Goal: Transaction & Acquisition: Book appointment/travel/reservation

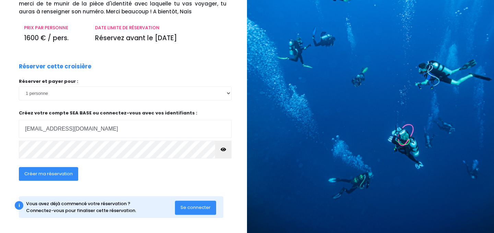
scroll to position [78, 0]
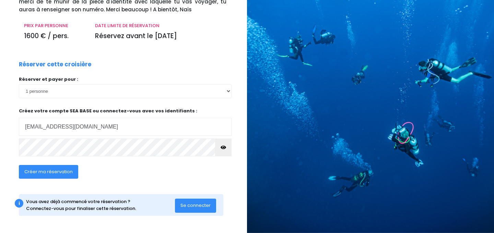
click at [195, 205] on span "Se connecter" at bounding box center [195, 205] width 30 height 7
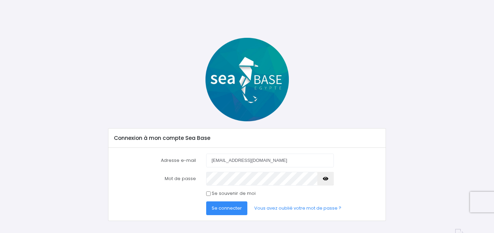
type input "[EMAIL_ADDRESS][DOMAIN_NAME]"
click at [206, 193] on div "Se souvenir de moi" at bounding box center [270, 193] width 138 height 7
click at [209, 193] on input "Se souvenir de moi" at bounding box center [208, 193] width 4 height 4
checkbox input "true"
click at [228, 208] on span "Se connecter" at bounding box center [227, 208] width 30 height 7
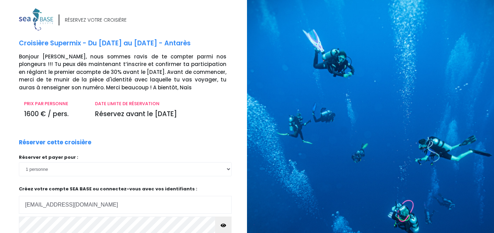
scroll to position [78, 0]
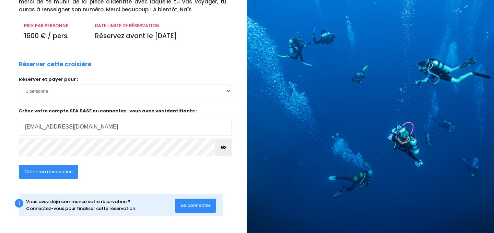
click at [221, 151] on button "button" at bounding box center [223, 147] width 16 height 18
click at [46, 170] on span "Créer ma réservation" at bounding box center [48, 171] width 48 height 7
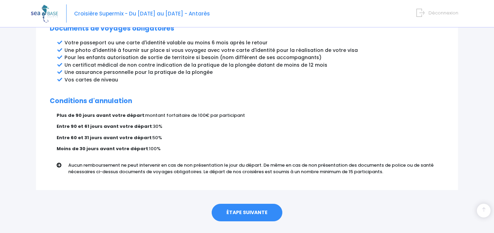
scroll to position [395, 0]
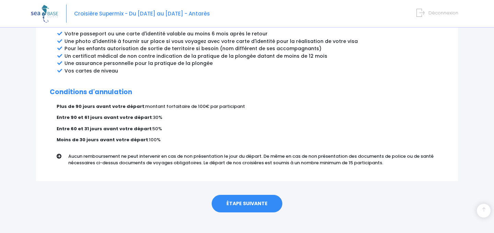
click at [248, 195] on link "ÉTAPE SUIVANTE" at bounding box center [247, 204] width 71 height 18
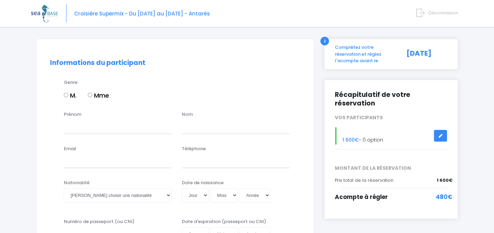
scroll to position [37, 0]
click at [67, 94] on input "M." at bounding box center [66, 94] width 4 height 4
radio input "true"
click at [80, 131] on input "Prénom" at bounding box center [118, 126] width 108 height 14
type input "Benito"
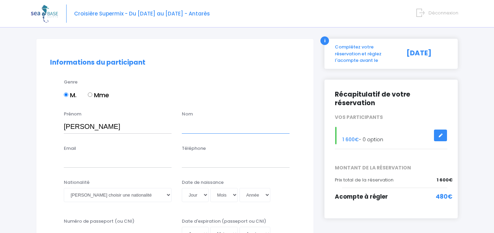
click at [203, 124] on input "text" at bounding box center [236, 126] width 108 height 14
type input "MARTELLA"
click at [95, 164] on input "Email" at bounding box center [118, 161] width 108 height 14
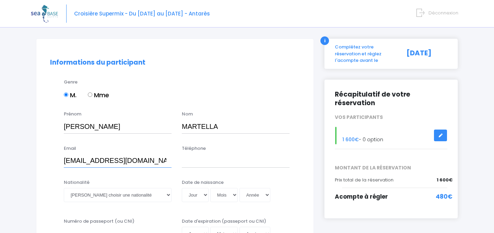
type input "martben61@yahoo.fr"
click at [191, 166] on input "Téléphone" at bounding box center [236, 161] width 108 height 14
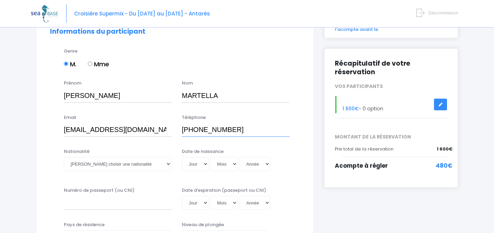
scroll to position [69, 0]
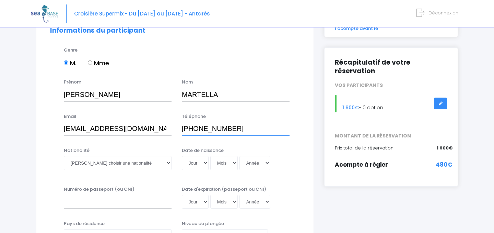
type input "+32496515255"
click at [64, 156] on select "Veuillez choisir une nationalité Afghane Albanaise Algerienne Allemande America…" at bounding box center [118, 163] width 108 height 14
select select "Belge"
click option "Belge" at bounding box center [0, 0] width 0 height 0
click at [182, 156] on select "Jour 01 02 03 04 05 06 07 08 09 10 11 12 13 14 15 16 17 18 19 20 21 22 23 24 25…" at bounding box center [195, 163] width 27 height 14
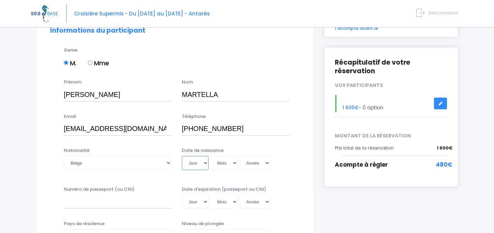
select select "18"
click option "18" at bounding box center [0, 0] width 0 height 0
click at [192, 150] on label "Date de naissance" at bounding box center [203, 150] width 42 height 7
click at [192, 170] on input "Date de naissance" at bounding box center [227, 170] width 91 height 0
click at [210, 156] on select "Mois 01 02 03 04 05 06 07 08 09 10 11 12" at bounding box center [223, 163] width 27 height 14
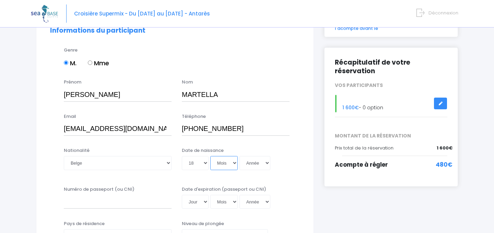
select select "01"
click option "01" at bounding box center [0, 0] width 0 height 0
click at [240, 156] on select "Année 2045 2044 2043 2042 2041 2040 2039 2038 2037 2036 2035 2034 2033 2032 203…" at bounding box center [255, 163] width 31 height 14
select select "1961"
click option "1961" at bounding box center [0, 0] width 0 height 0
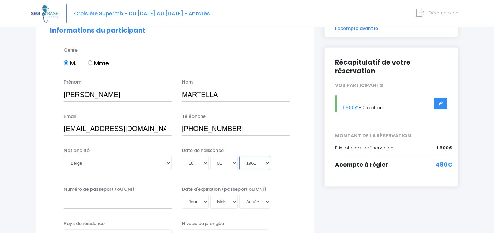
type input "[DATE]"
click at [219, 176] on div "Nationalité Veuillez choisir une nationalité [DEMOGRAPHIC_DATA] Algerienne Alle…" at bounding box center [175, 163] width 260 height 32
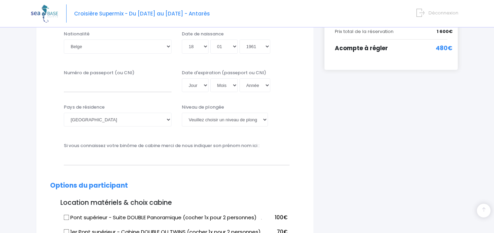
scroll to position [186, 0]
click at [126, 88] on input "Numéro de passeport (ou CNI)" at bounding box center [118, 85] width 108 height 14
type input "595374713644"
click at [182, 78] on select "Jour 01 02 03 04 05 06 07 08 09 10 11 12 13 14 15 16 17 18 19 20 21 22 23 24 25…" at bounding box center [195, 85] width 27 height 14
select select "21"
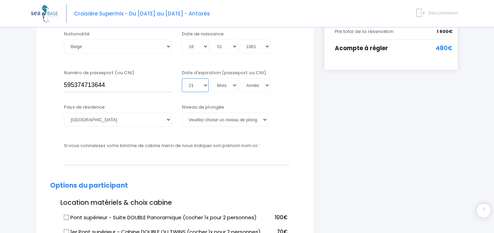
click option "21" at bounding box center [0, 0] width 0 height 0
click at [210, 78] on select "Mois 01 02 03 04 05 06 07 08 09 10 11 12" at bounding box center [223, 85] width 27 height 14
select select "03"
click option "03" at bounding box center [0, 0] width 0 height 0
click at [240, 78] on select "Année 2045 2044 2043 2042 2041 2040 2039 2038 2037 2036 2035 2034 2033 2032 203…" at bounding box center [255, 85] width 31 height 14
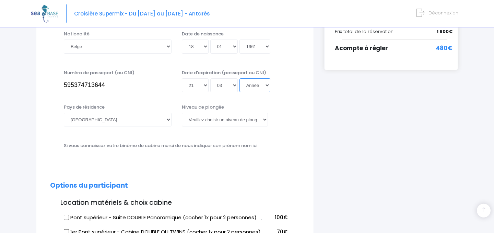
select select "2035"
click option "2035" at bounding box center [0, 0] width 0 height 0
type input "[DATE]"
click at [64, 113] on select "[GEOGRAPHIC_DATA] [GEOGRAPHIC_DATA] [GEOGRAPHIC_DATA] [GEOGRAPHIC_DATA] [GEOGRA…" at bounding box center [118, 120] width 108 height 14
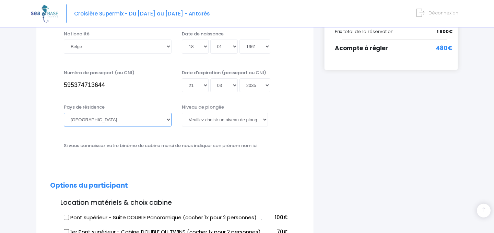
select select "[GEOGRAPHIC_DATA]"
click option "[GEOGRAPHIC_DATA]" at bounding box center [0, 0] width 0 height 0
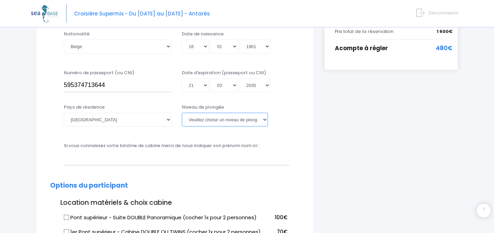
click at [182, 113] on select "Veuillez choisir un niveau de plongée Non plongeur Junior OW diver Adventure OW…" at bounding box center [225, 120] width 86 height 14
select select "PADI Dive Master"
click option "Dive Master" at bounding box center [0, 0] width 0 height 0
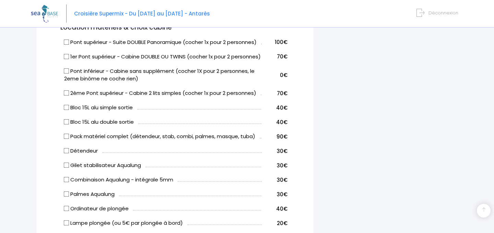
scroll to position [361, 0]
click at [67, 110] on input "Bloc 15L alu simple sortie" at bounding box center [66, 107] width 5 height 5
checkbox input "true"
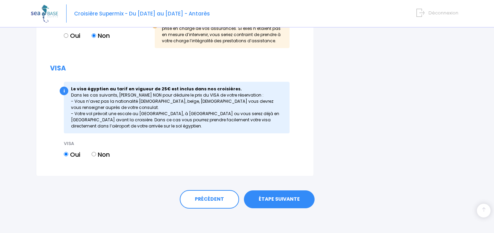
scroll to position [815, 0]
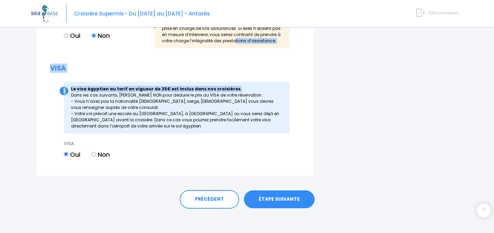
drag, startPoint x: 156, startPoint y: 49, endPoint x: 291, endPoint y: 85, distance: 140.2
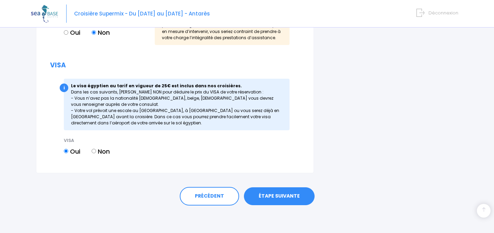
scroll to position [826, 0]
click at [281, 196] on link "ÉTAPE SUIVANTE" at bounding box center [279, 196] width 71 height 18
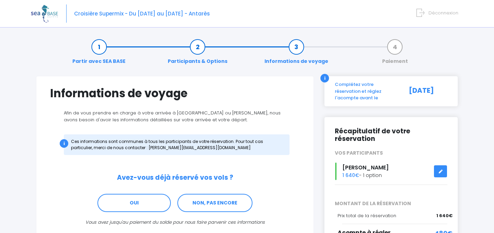
click at [293, 50] on link "Informations de voyage" at bounding box center [296, 54] width 71 height 22
click at [207, 48] on link "Participants & Options" at bounding box center [197, 54] width 67 height 22
click at [200, 46] on link "Participants & Options" at bounding box center [197, 54] width 67 height 22
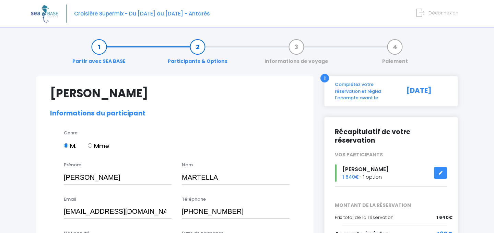
select select "[GEOGRAPHIC_DATA]"
select select "PADI Dive Master"
click at [441, 167] on link at bounding box center [440, 173] width 13 height 12
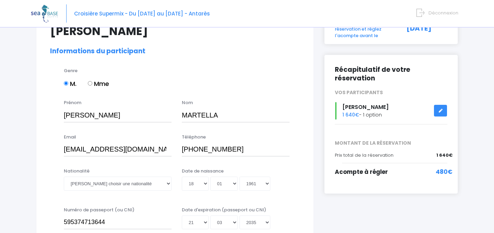
scroll to position [62, 0]
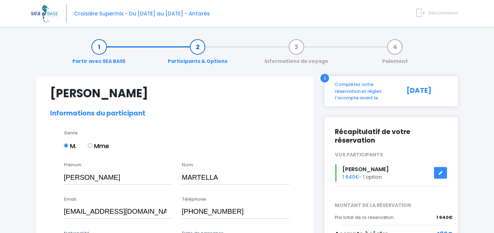
select select "[GEOGRAPHIC_DATA]"
select select "PADI Dive Master"
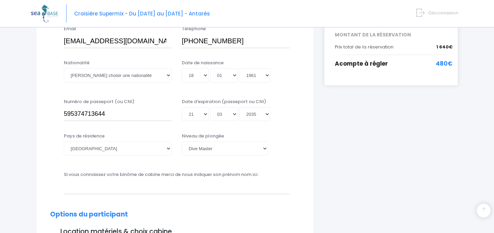
scroll to position [173, 0]
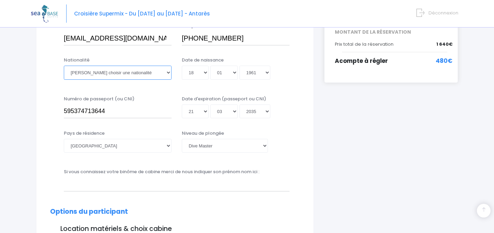
click at [64, 66] on select "Veuillez choisir une nationalité [DEMOGRAPHIC_DATA] Algerienne Allemande [GEOGR…" at bounding box center [118, 73] width 108 height 14
select select "Belge"
click option "Belge" at bounding box center [0, 0] width 0 height 0
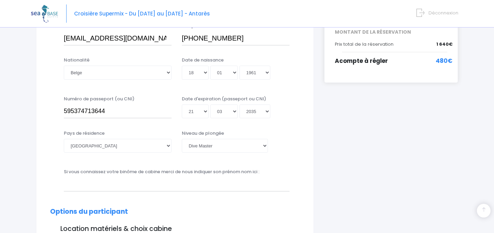
click at [64, 139] on select "Afghanistan Afrique du Sud Albanie Algérie Allemagne Andorre Angola Anguilla An…" at bounding box center [118, 146] width 108 height 14
select select "Belgique"
click option "Belgique" at bounding box center [0, 0] width 0 height 0
click at [115, 160] on div "Pays de résidence Afghanistan Afrique du Sud Albanie Algérie Allemagne Andorre …" at bounding box center [175, 146] width 260 height 32
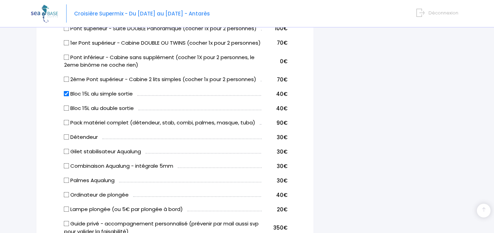
scroll to position [388, 0]
click at [68, 110] on input "Bloc 15L alu double sortie" at bounding box center [66, 107] width 5 height 5
checkbox input "true"
click at [65, 97] on label "Bloc 15L alu simple sortie" at bounding box center [98, 93] width 69 height 8
click at [65, 96] on input "Bloc 15L alu simple sortie" at bounding box center [66, 92] width 5 height 5
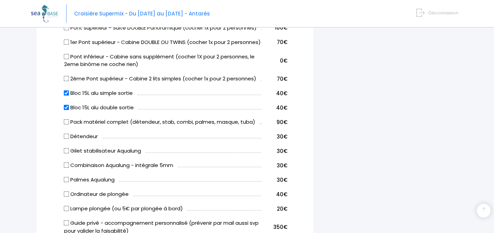
checkbox input "false"
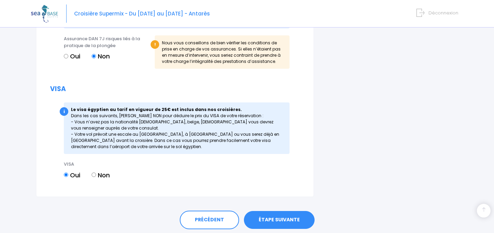
scroll to position [840, 0]
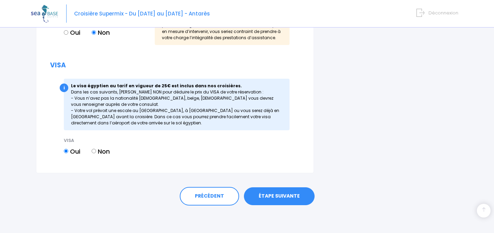
click at [279, 195] on link "ÉTAPE SUIVANTE" at bounding box center [279, 196] width 71 height 18
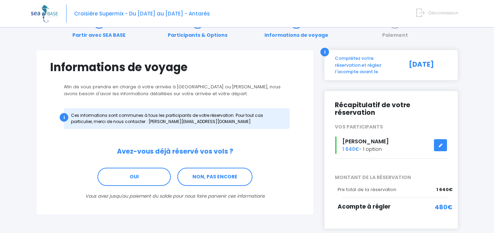
scroll to position [55, 0]
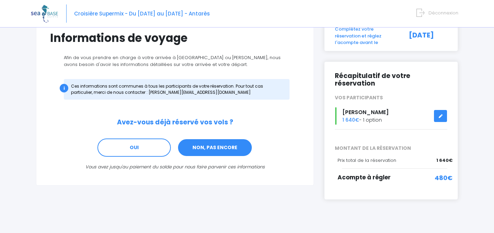
click at [211, 151] on link "NON, PAS ENCORE" at bounding box center [214, 147] width 75 height 19
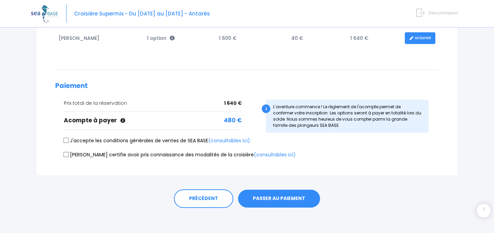
scroll to position [136, 0]
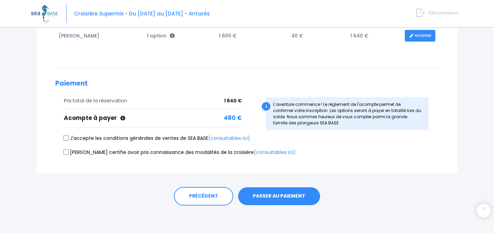
click at [67, 137] on input "J'accepte les conditions générales de ventes de SEA BASE (consultables ici)" at bounding box center [65, 137] width 5 height 5
checkbox input "true"
click at [67, 151] on input "Je certifie avoir pris connaissance des modalités de la croisière (consultables…" at bounding box center [65, 151] width 5 height 5
checkbox input "true"
click at [271, 196] on button "PASSER AU PAIEMENT" at bounding box center [279, 196] width 82 height 18
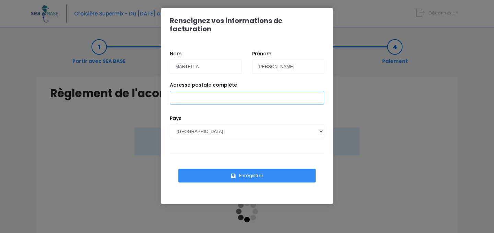
click at [214, 91] on input "Adresse postale complète" at bounding box center [247, 98] width 154 height 14
type input "[STREET_ADDRESS]"
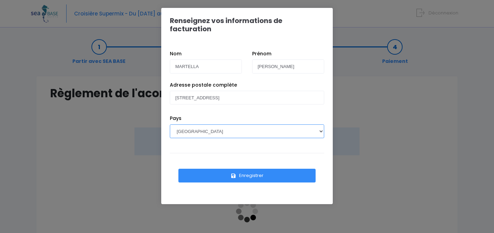
click at [170, 124] on select "[GEOGRAPHIC_DATA] [GEOGRAPHIC_DATA], [GEOGRAPHIC_DATA] [GEOGRAPHIC_DATA] [GEOGR…" at bounding box center [247, 131] width 154 height 14
select select "BE"
click option "[GEOGRAPHIC_DATA]" at bounding box center [0, 0] width 0 height 0
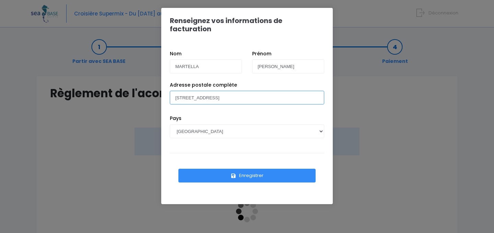
click at [277, 92] on input "[STREET_ADDRESS]" at bounding box center [247, 98] width 154 height 14
type input "[GEOGRAPHIC_DATA], 302, 7334 Hautrage"
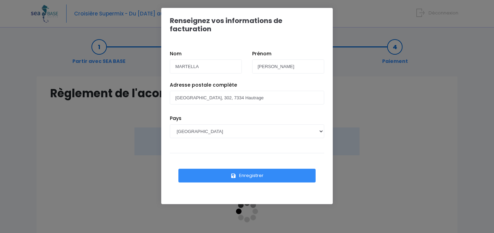
click at [252, 170] on button "Enregistrer" at bounding box center [246, 175] width 137 height 14
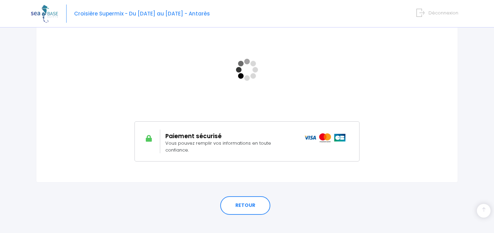
scroll to position [144, 0]
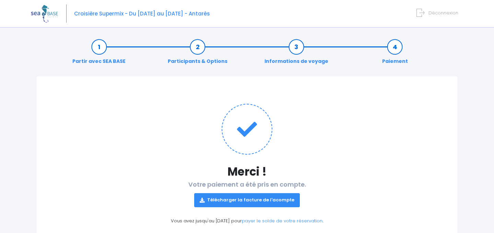
click at [243, 205] on link "Télécharger la facture de l'acompte" at bounding box center [247, 200] width 106 height 14
click at [248, 201] on link "Télécharger la facture de l'acompte" at bounding box center [247, 200] width 106 height 14
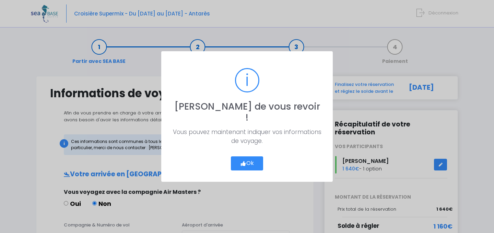
click at [253, 156] on button "Ok" at bounding box center [247, 163] width 32 height 14
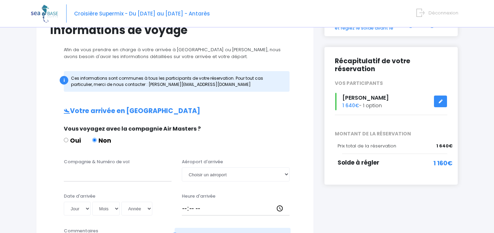
scroll to position [64, 0]
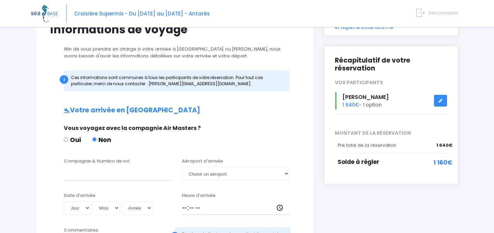
click at [441, 101] on icon at bounding box center [440, 101] width 5 height 0
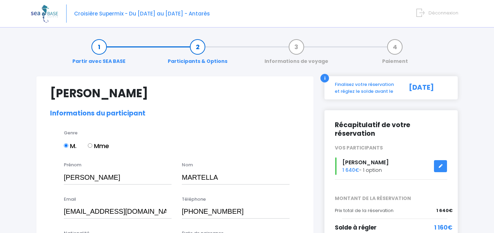
select select "[GEOGRAPHIC_DATA]"
select select "PADI Dive Master"
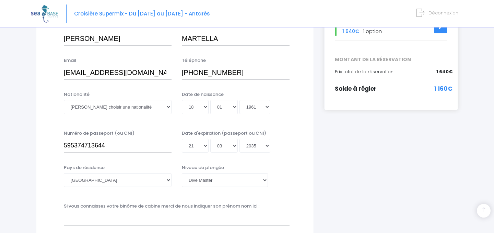
scroll to position [138, 0]
click at [64, 100] on select "Veuillez choisir une nationalité Afghane Albanaise Algerienne Allemande America…" at bounding box center [118, 107] width 108 height 14
select select "Belge"
click option "Belge" at bounding box center [0, 0] width 0 height 0
click at [164, 119] on div "Nationalité Veuillez choisir une nationalité Afghane Albanaise Algerienne Allem…" at bounding box center [175, 107] width 260 height 32
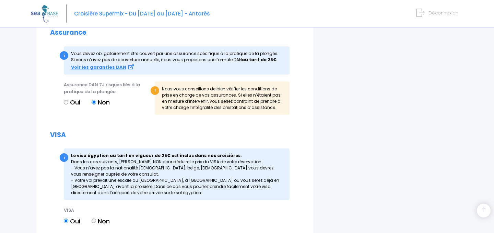
scroll to position [840, 0]
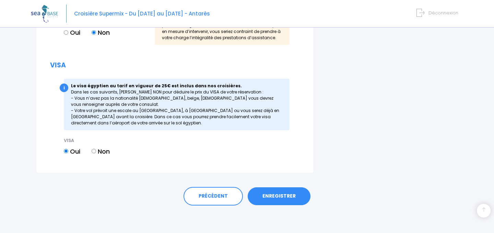
click at [278, 197] on link "ENREGISTRER" at bounding box center [279, 196] width 63 height 18
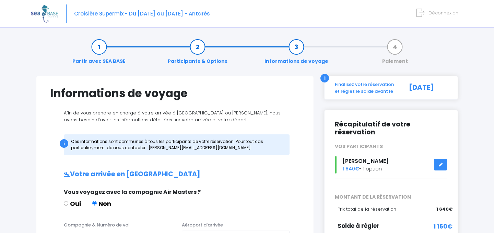
click at [442, 164] on icon at bounding box center [440, 164] width 5 height 0
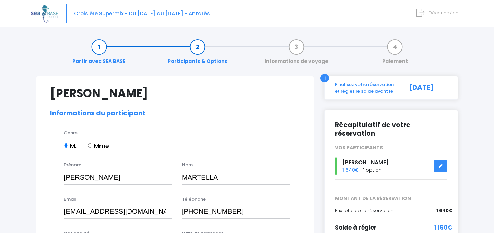
select select "PADI Dive Master"
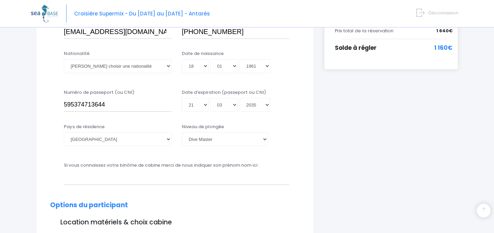
scroll to position [180, 0]
click at [64, 132] on select "[GEOGRAPHIC_DATA] [GEOGRAPHIC_DATA] [GEOGRAPHIC_DATA] [GEOGRAPHIC_DATA] [GEOGRA…" at bounding box center [118, 139] width 108 height 14
select select "[GEOGRAPHIC_DATA]"
click option "Belgique" at bounding box center [0, 0] width 0 height 0
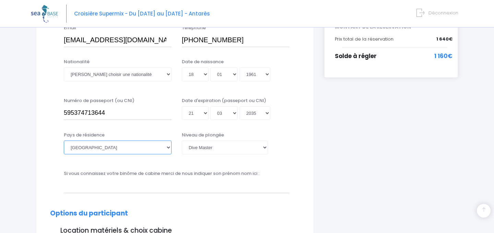
scroll to position [171, 0]
click at [64, 68] on select "Veuillez choisir une nationalité [DEMOGRAPHIC_DATA] Algerienne Allemande [GEOGR…" at bounding box center [118, 75] width 108 height 14
select select "Belge"
click option "Belge" at bounding box center [0, 0] width 0 height 0
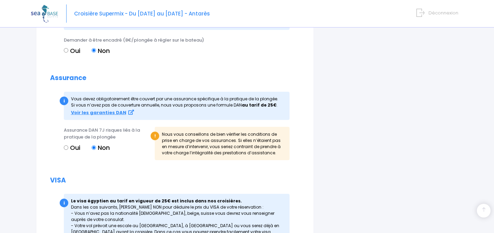
scroll to position [840, 0]
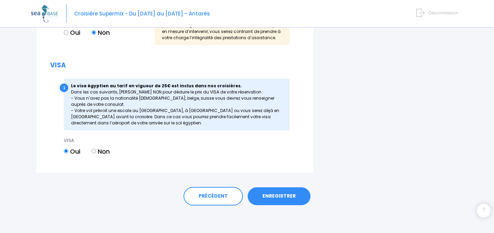
click at [283, 195] on link "ENREGISTRER" at bounding box center [279, 196] width 63 height 18
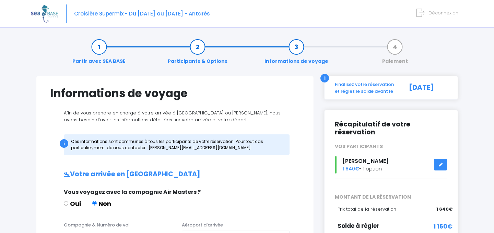
click at [441, 164] on icon at bounding box center [440, 164] width 5 height 0
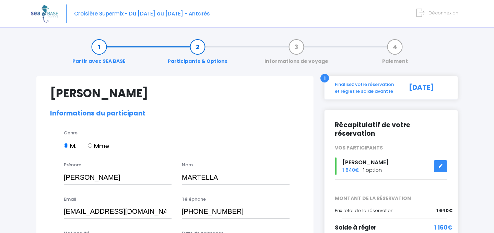
select select "[GEOGRAPHIC_DATA]"
select select "PADI Dive Master"
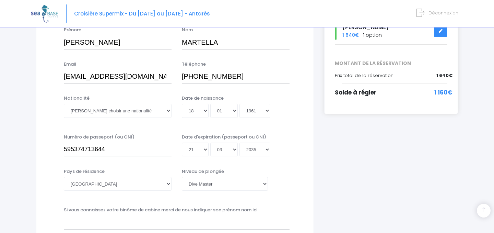
scroll to position [136, 0]
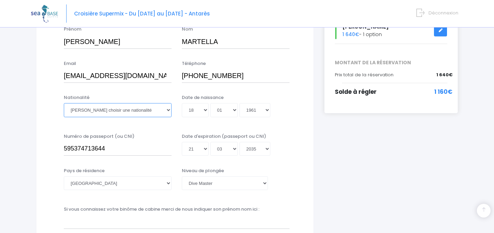
click at [64, 103] on select "Veuillez choisir une nationalité [DEMOGRAPHIC_DATA] Algerienne Allemande [GEOGR…" at bounding box center [118, 110] width 108 height 14
select select "Belge"
click option "Belge" at bounding box center [0, 0] width 0 height 0
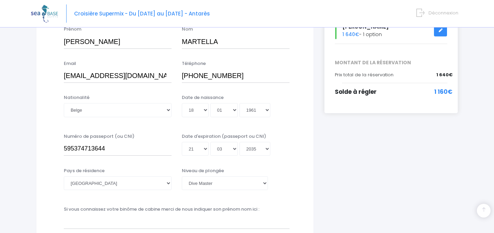
click at [143, 125] on div "Nationalité Veuillez choisir une nationalité [DEMOGRAPHIC_DATA] Algerienne Alle…" at bounding box center [175, 110] width 260 height 32
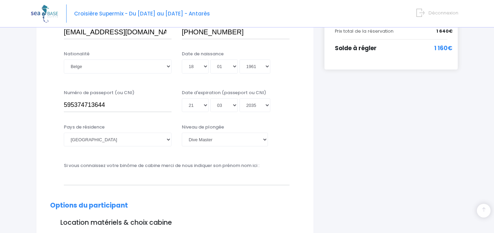
scroll to position [179, 0]
click at [64, 132] on select "[GEOGRAPHIC_DATA] [GEOGRAPHIC_DATA] [GEOGRAPHIC_DATA] [GEOGRAPHIC_DATA] [GEOGRA…" at bounding box center [118, 139] width 108 height 14
